Goal: Task Accomplishment & Management: Manage account settings

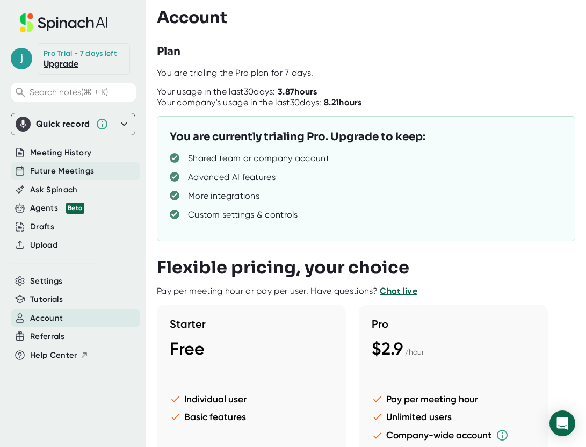
click at [56, 174] on span "Future Meetings" at bounding box center [62, 171] width 64 height 12
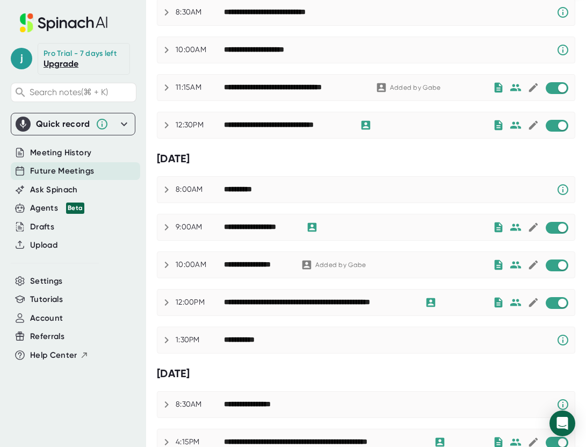
scroll to position [515, 0]
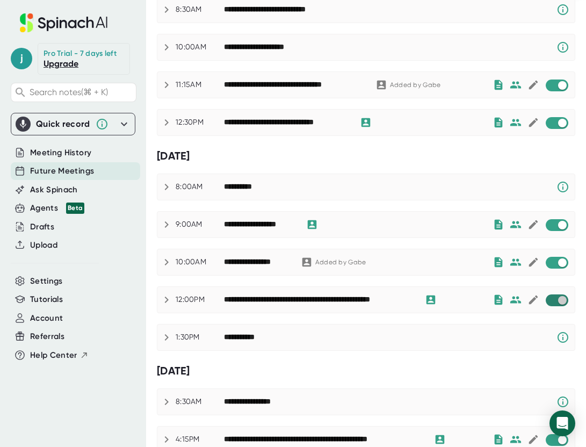
click at [563, 305] on input "checkbox" at bounding box center [562, 301] width 31 height 10
checkbox input "true"
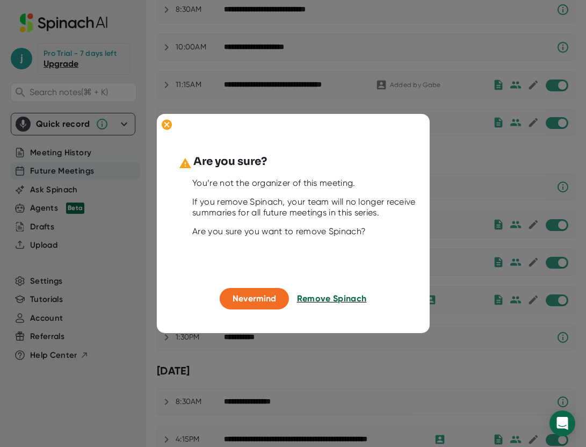
click at [322, 300] on span "Remove Spinach" at bounding box center [332, 298] width 70 height 10
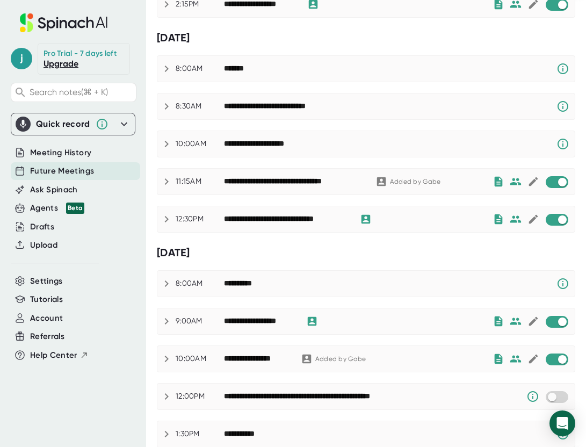
scroll to position [346, 0]
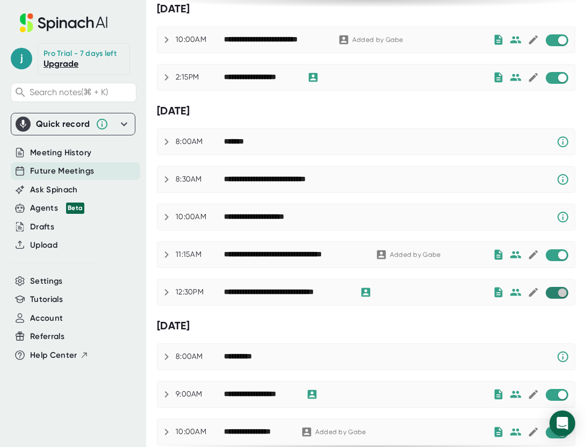
click at [558, 295] on input "checkbox" at bounding box center [562, 293] width 31 height 10
click at [554, 293] on input "checkbox" at bounding box center [552, 293] width 31 height 10
click at [565, 215] on icon at bounding box center [563, 217] width 13 height 13
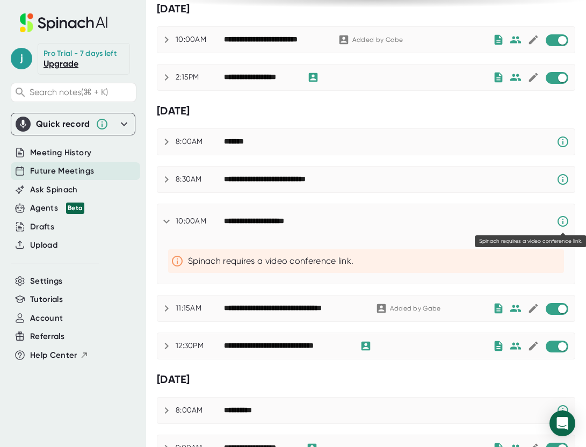
click at [563, 221] on icon at bounding box center [563, 221] width 11 height 11
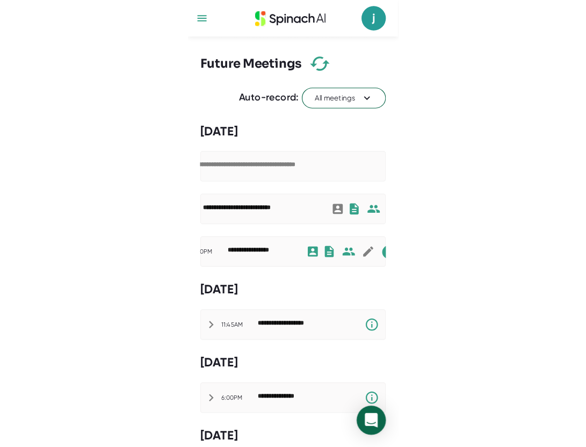
scroll to position [0, 0]
